Goal: Information Seeking & Learning: Learn about a topic

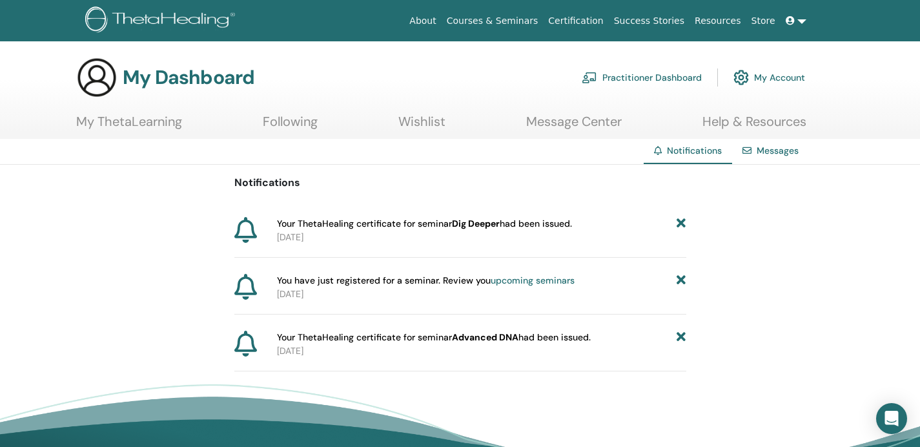
click at [506, 232] on p "2025-07-29" at bounding box center [481, 237] width 409 height 14
click at [154, 123] on link "My ThetaLearning" at bounding box center [129, 126] width 106 height 25
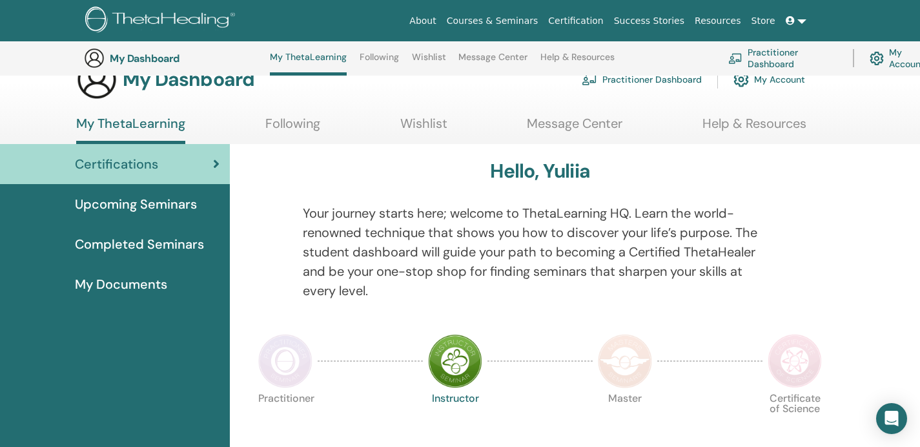
scroll to position [28, 0]
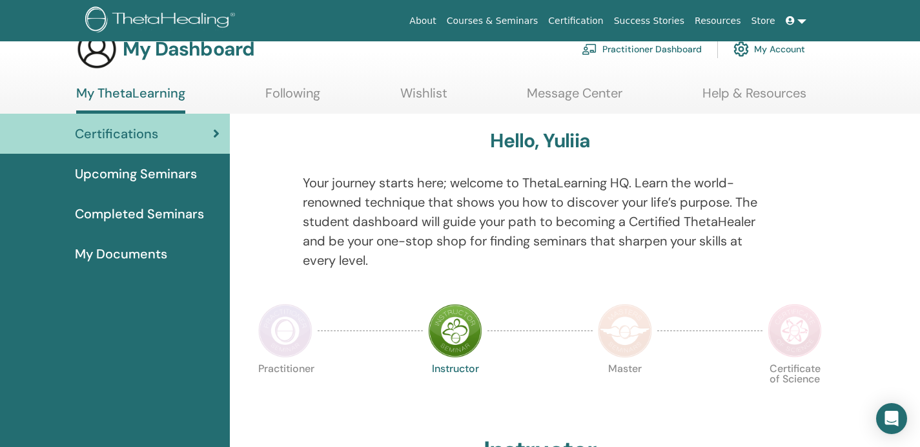
click at [152, 263] on span "My Documents" at bounding box center [121, 253] width 92 height 19
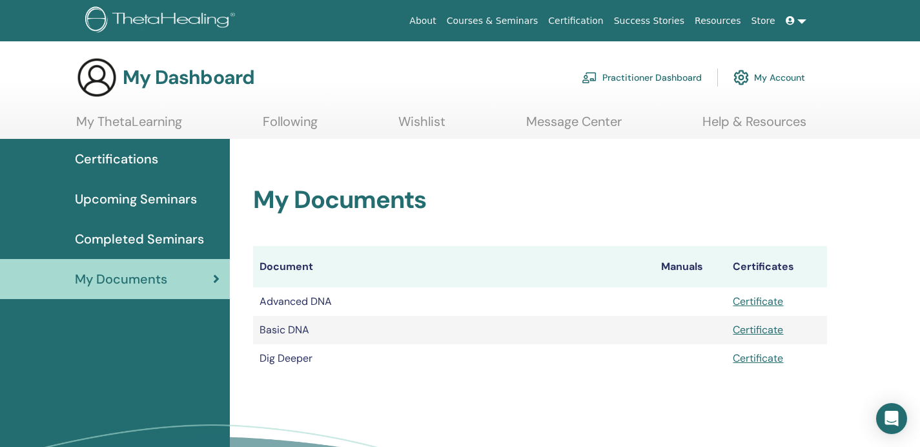
click at [310, 349] on td "Dig Deeper" at bounding box center [453, 358] width 401 height 28
click at [308, 359] on td "Dig Deeper" at bounding box center [453, 358] width 401 height 28
click at [747, 362] on link "Certificate" at bounding box center [758, 358] width 50 height 14
click at [146, 159] on span "Certifications" at bounding box center [116, 158] width 83 height 19
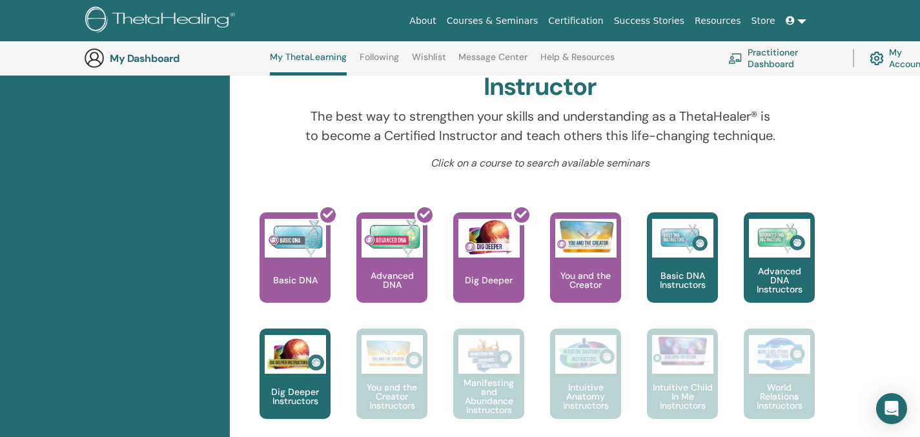
scroll to position [434, 0]
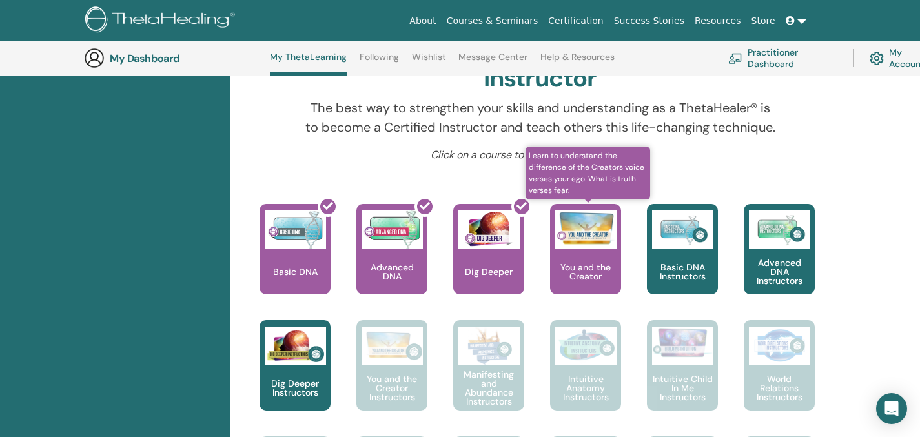
click at [579, 250] on div "You and the Creator" at bounding box center [585, 249] width 71 height 90
